Goal: Check status: Check status

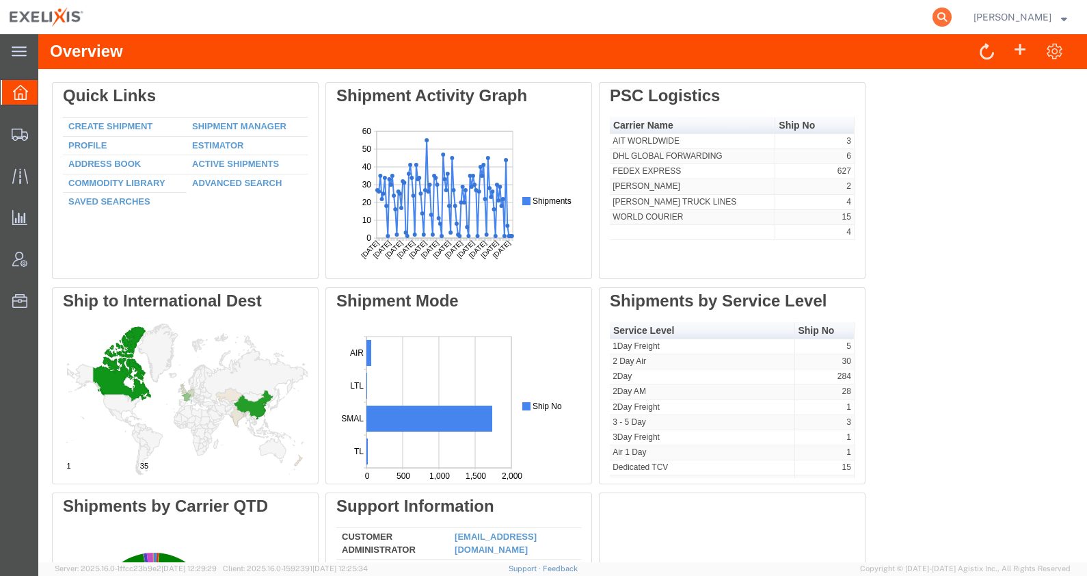
click at [952, 8] on icon at bounding box center [942, 17] width 19 height 19
paste input "7TQ4879"
click at [952, 18] on icon at bounding box center [942, 17] width 19 height 19
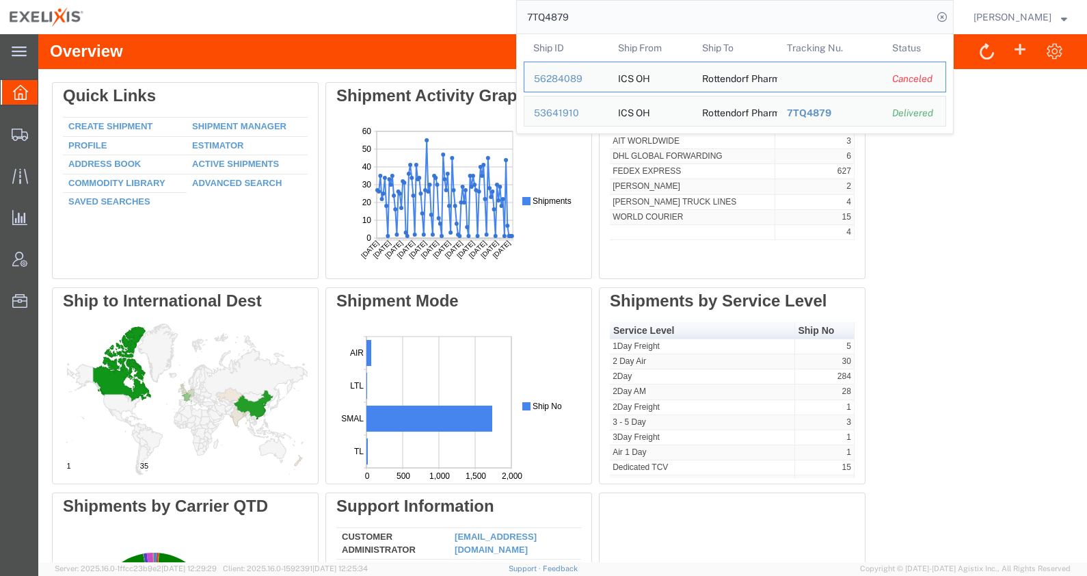
drag, startPoint x: 549, startPoint y: 16, endPoint x: 533, endPoint y: 16, distance: 15.7
click at [533, 16] on input "7TQ4879" at bounding box center [725, 17] width 416 height 33
paste input "251139953CL"
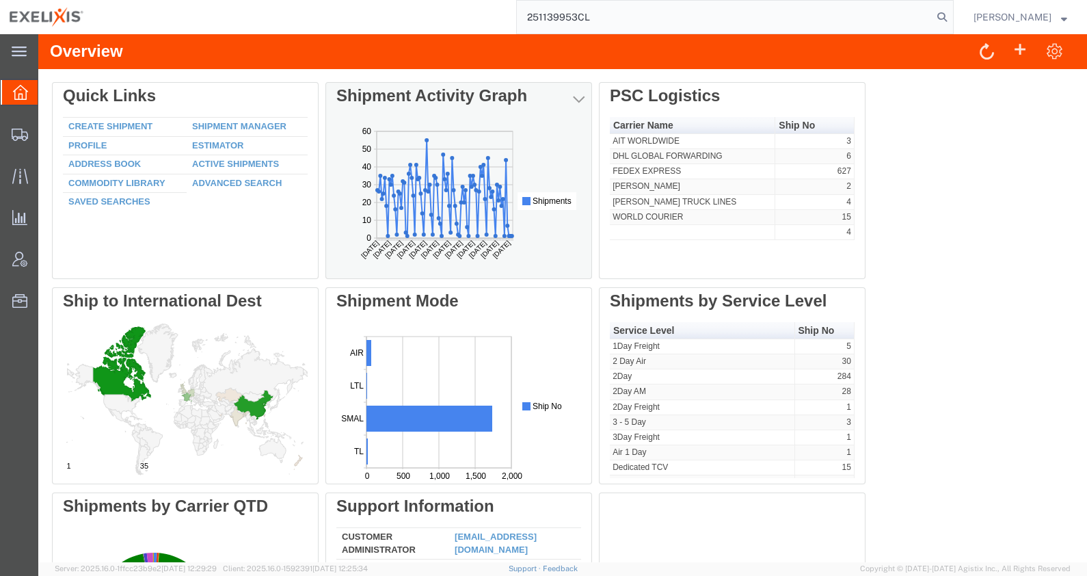
type input "251139953CL"
